Goal: Communication & Community: Answer question/provide support

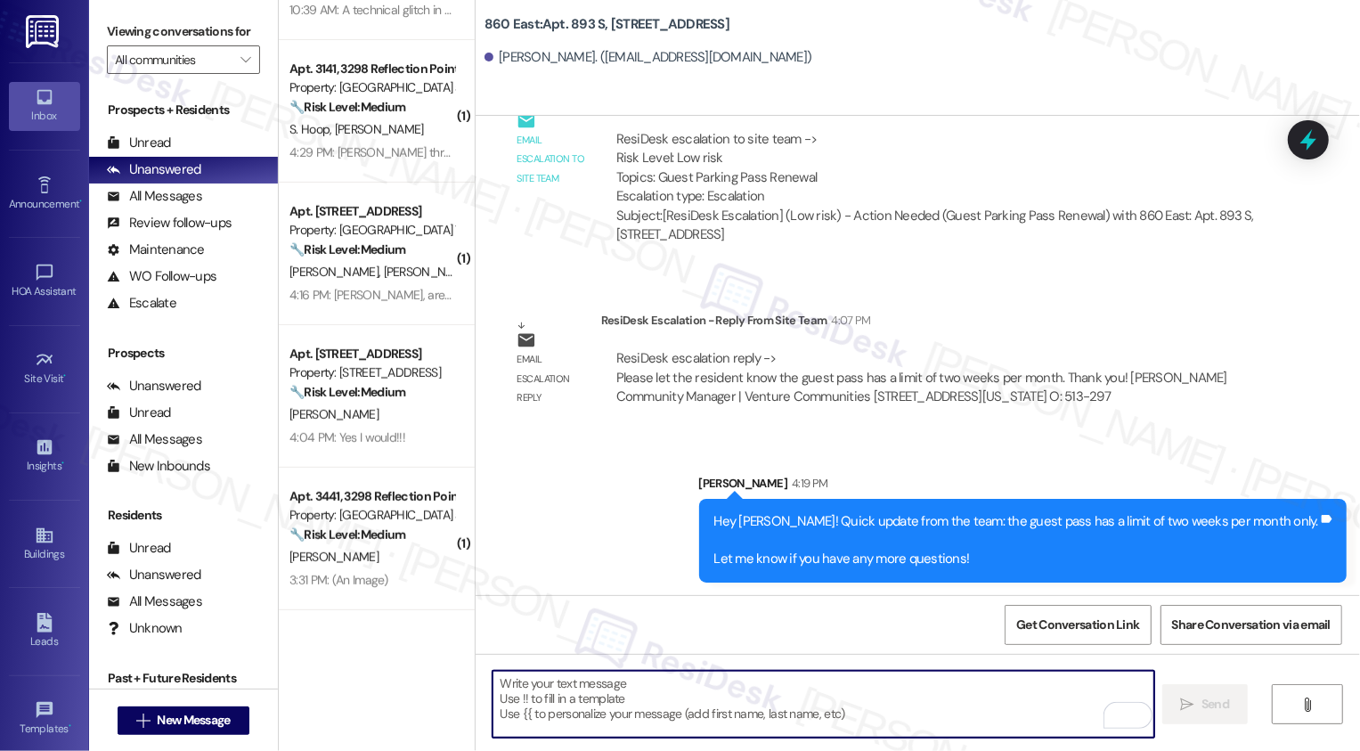
scroll to position [579, 0]
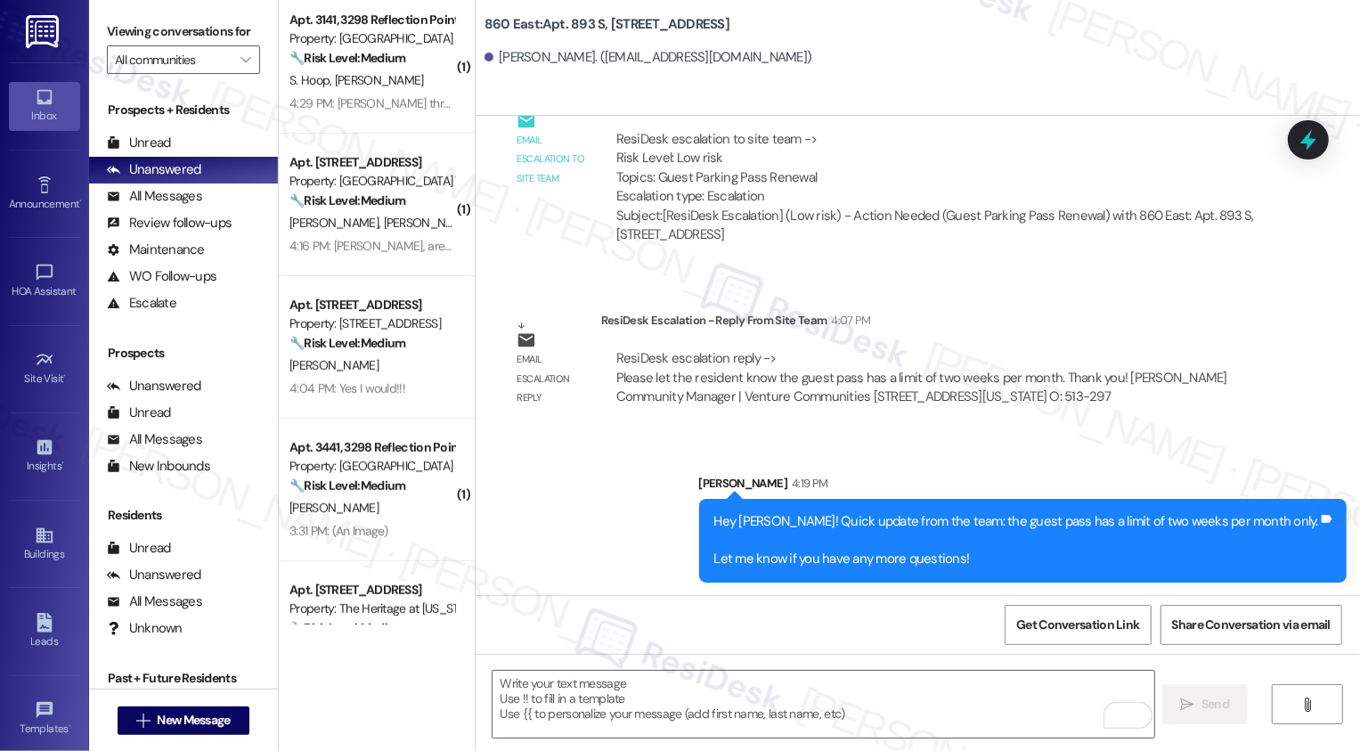
click at [408, 401] on div "Apt. [STREET_ADDRESS] Property: 860 East 🔧 Risk Level: Medium The resident is r…" at bounding box center [377, 347] width 196 height 143
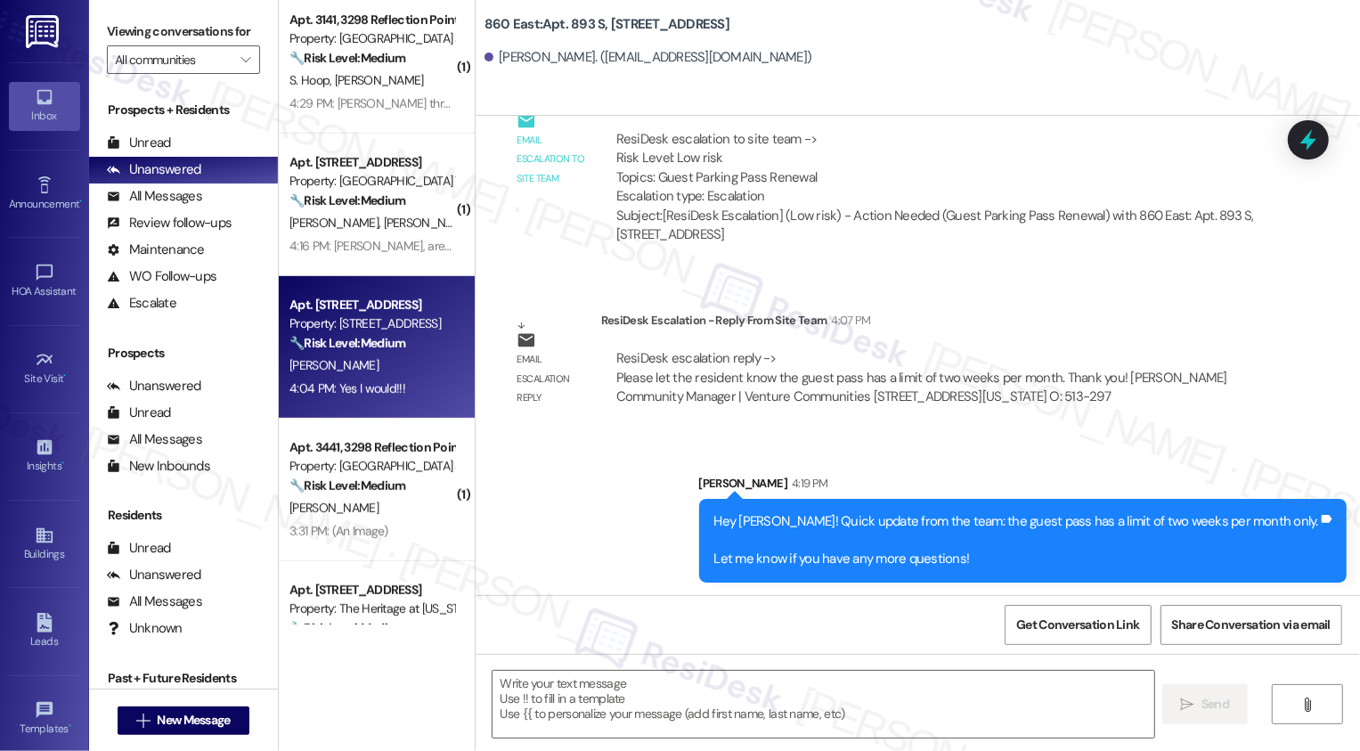
click at [408, 401] on div "Apt. [STREET_ADDRESS] Property: 860 East 🔧 Risk Level: Medium The resident is r…" at bounding box center [377, 347] width 196 height 143
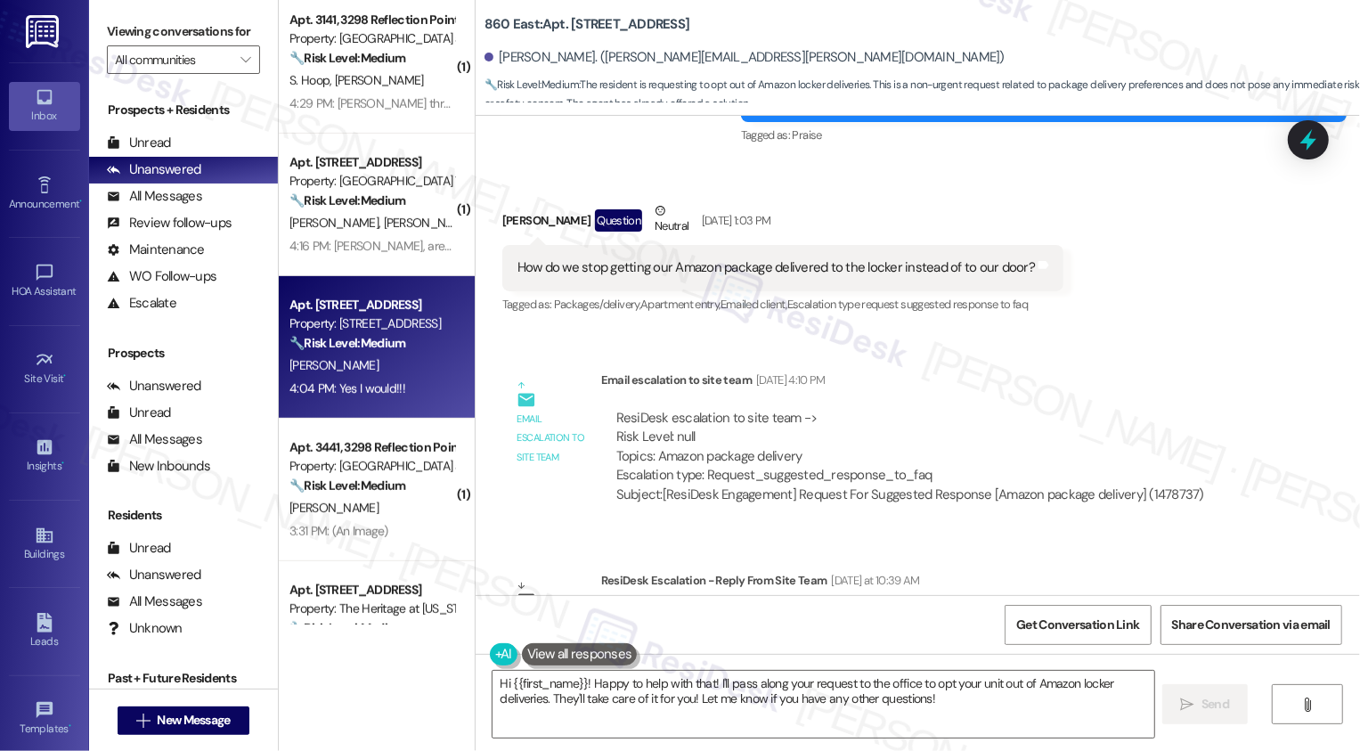
scroll to position [1016, 0]
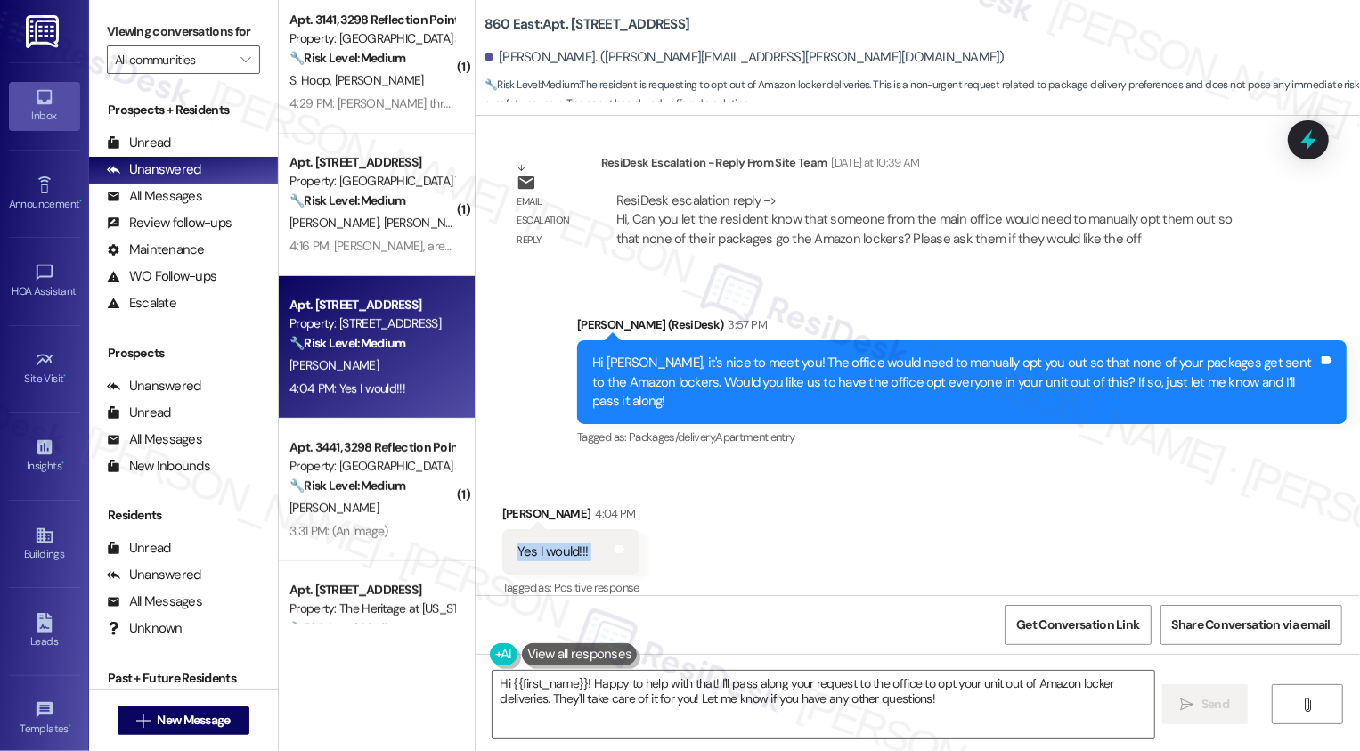
drag, startPoint x: 507, startPoint y: 540, endPoint x: 615, endPoint y: 540, distance: 107.8
click at [615, 540] on div "Yes I would!!! Tags and notes" at bounding box center [570, 551] width 137 height 45
copy div "Yes I would!!! Tags and notes"
click at [665, 705] on textarea "Hi {{first_name}}! Happy to help with that! I'll pass along your request to the…" at bounding box center [824, 704] width 662 height 67
click at [675, 690] on textarea "Hi {{first_name}}! Happy to help with that! I'll pass along your request to the…" at bounding box center [824, 704] width 662 height 67
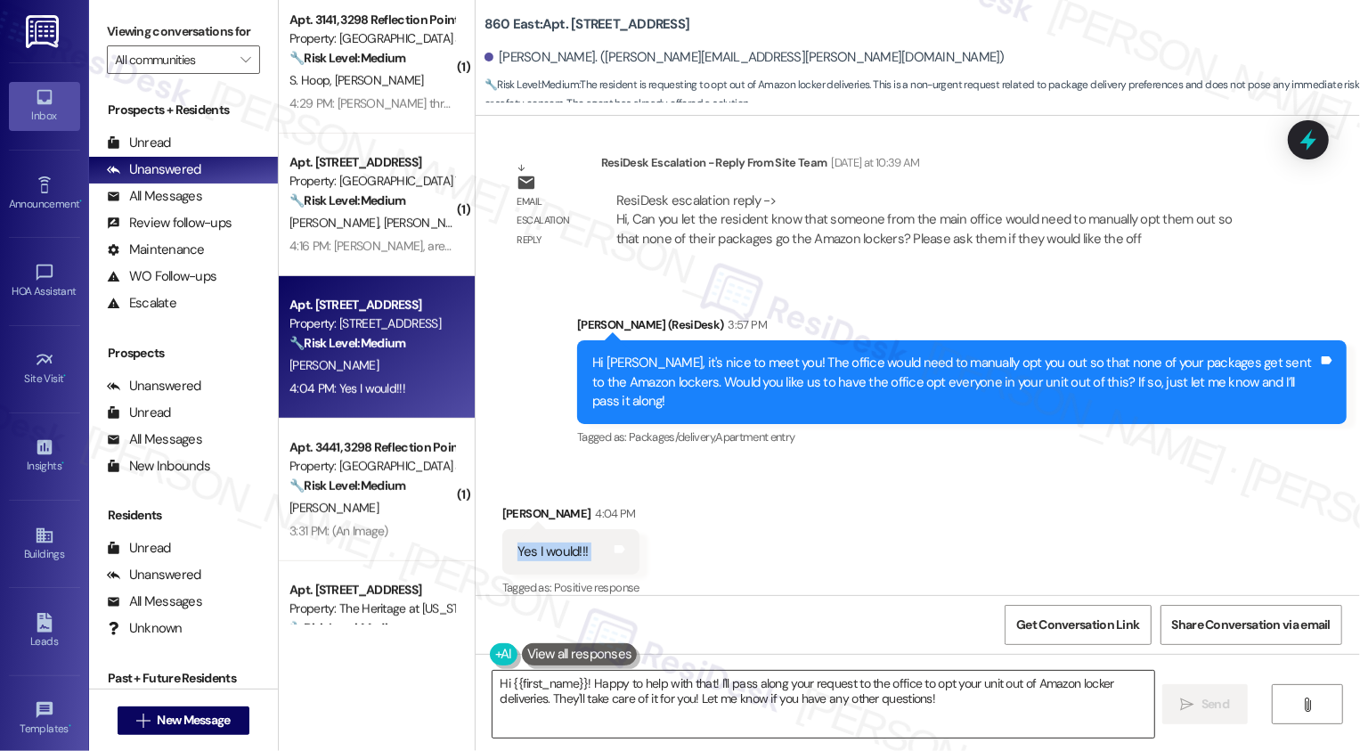
click at [675, 690] on textarea "Hi {{first_name}}! Happy to help with that! I'll pass along your request to the…" at bounding box center [824, 704] width 662 height 67
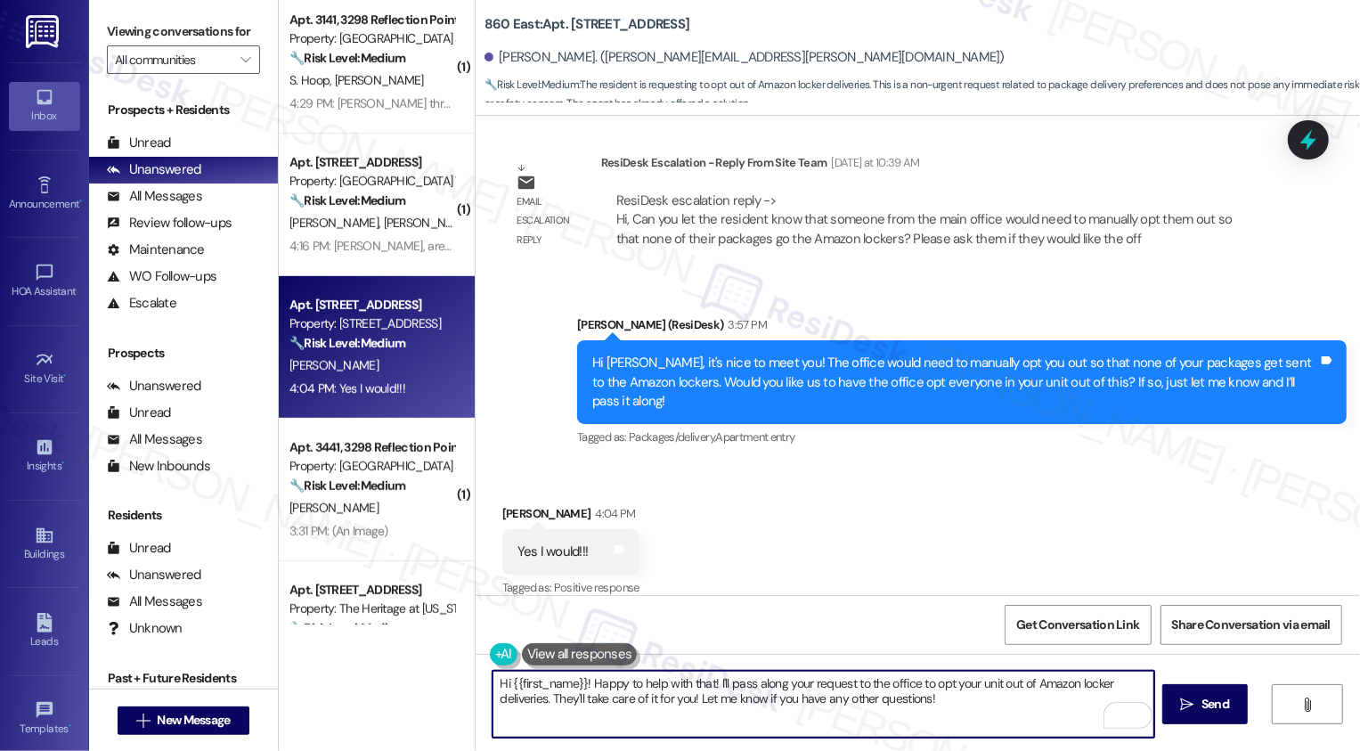
drag, startPoint x: 584, startPoint y: 681, endPoint x: 445, endPoint y: 682, distance: 139.9
click at [446, 682] on div "Apt. 1792 - 1, [STREET_ADDRESS] Property: Village Square Townhomes ⚠️ Risk Leve…" at bounding box center [820, 375] width 1082 height 751
click at [874, 695] on textarea "Happy to help with that! I'll pass along your request to the office to opt your…" at bounding box center [824, 704] width 662 height 67
type textarea "Happy to help with that! I'll pass along your request to the office to opt your…"
click at [1232, 708] on button " Send" at bounding box center [1206, 704] width 86 height 40
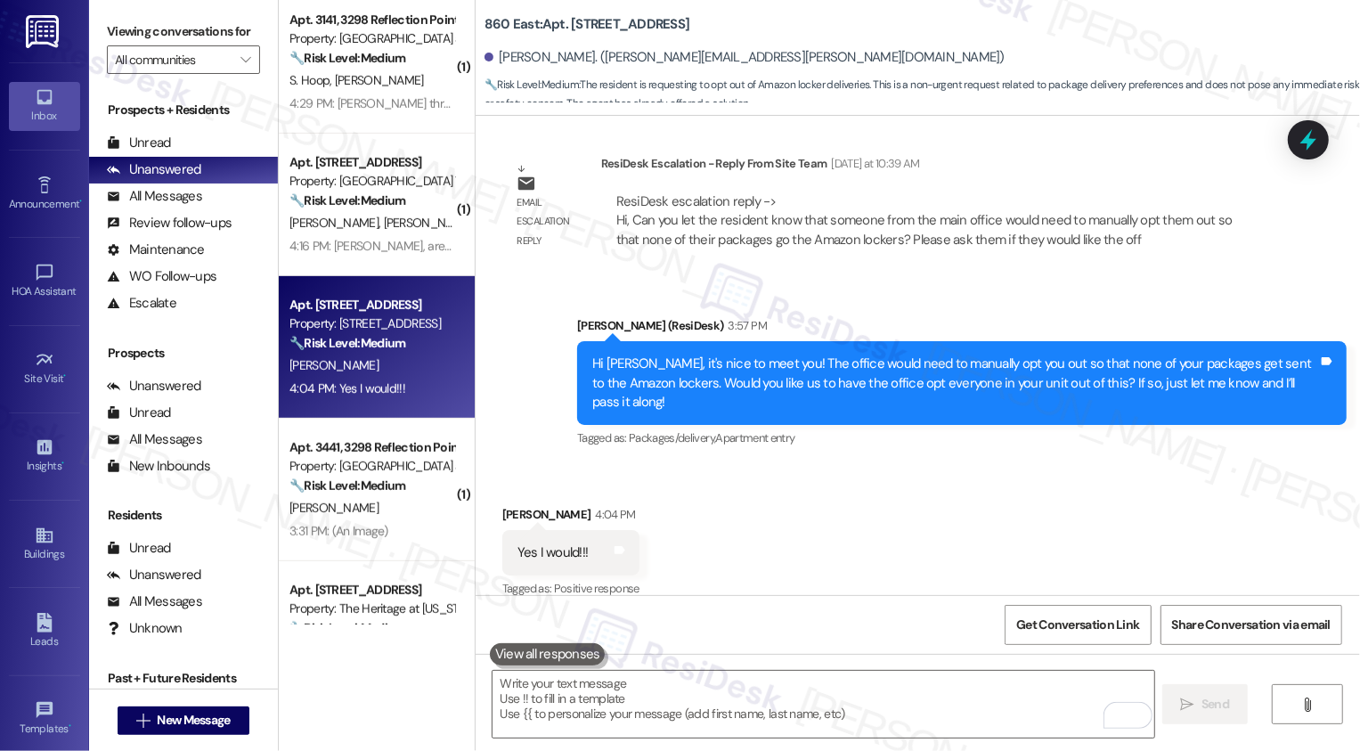
scroll to position [1159, 0]
